Goal: Task Accomplishment & Management: Manage account settings

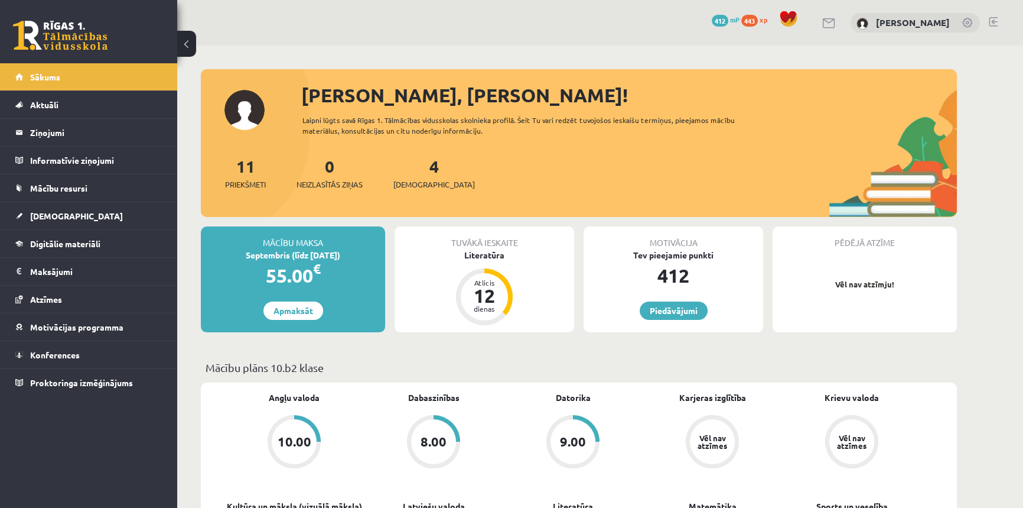
click at [990, 19] on link at bounding box center [993, 21] width 9 height 9
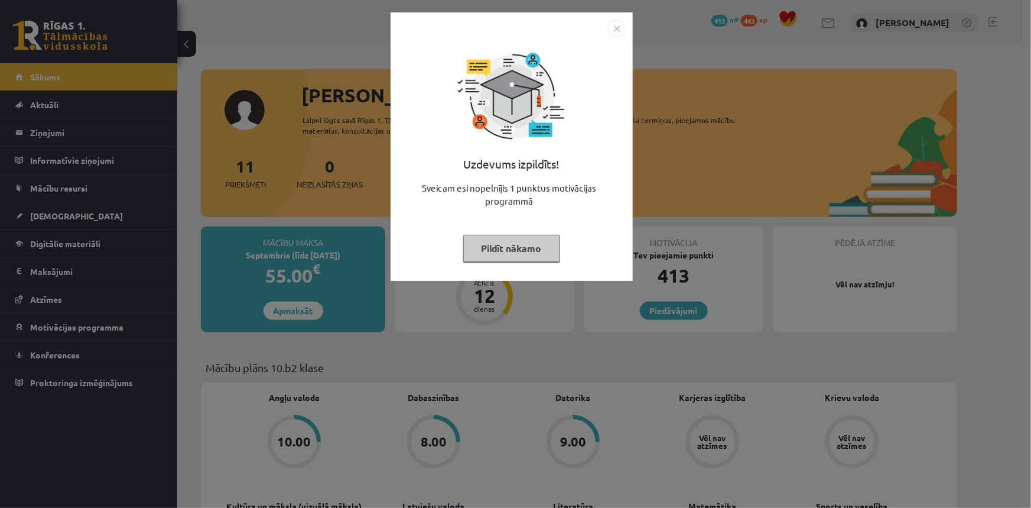
click at [610, 26] on img "Close" at bounding box center [617, 28] width 18 height 18
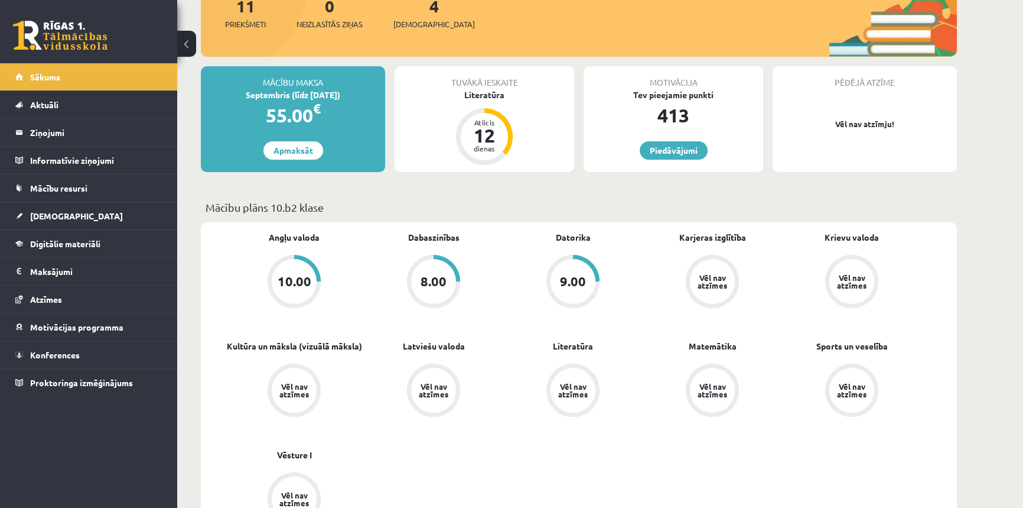
scroll to position [161, 0]
